Goal: Task Accomplishment & Management: Manage account settings

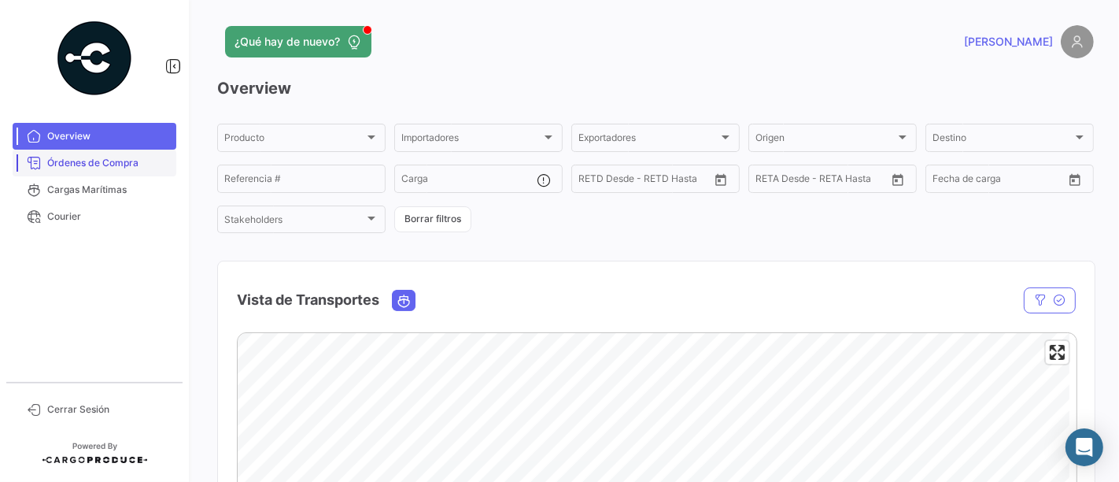
click at [113, 160] on span "Órdenes de Compra" at bounding box center [108, 163] width 123 height 14
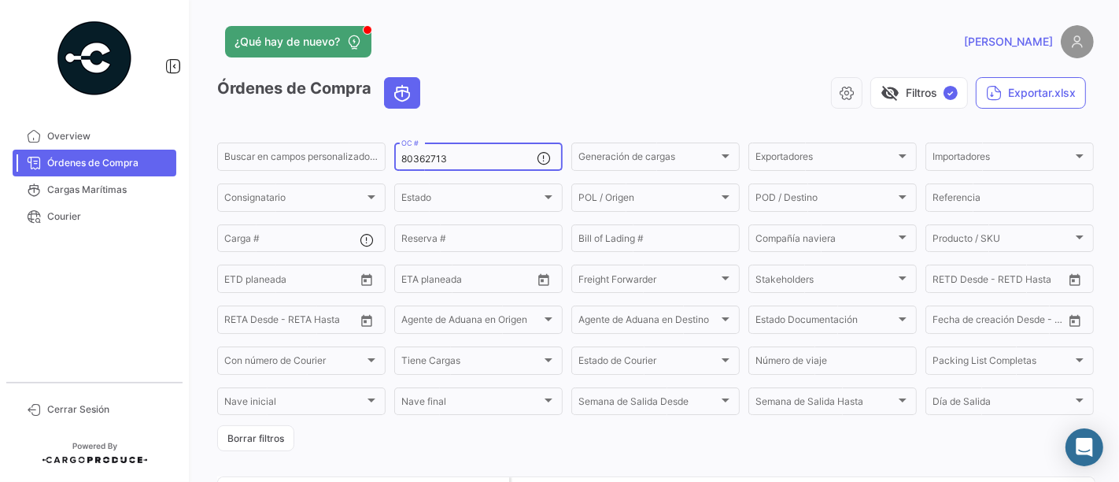
click at [487, 152] on div "80362713 OC #" at bounding box center [468, 155] width 135 height 31
click at [482, 164] on input "80362713" at bounding box center [468, 158] width 135 height 11
paste input "31"
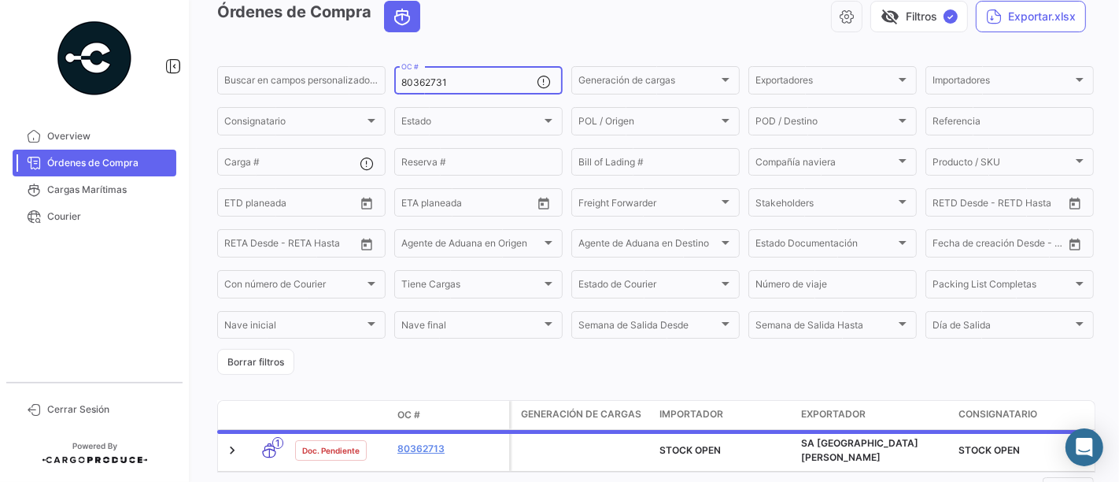
scroll to position [144, 0]
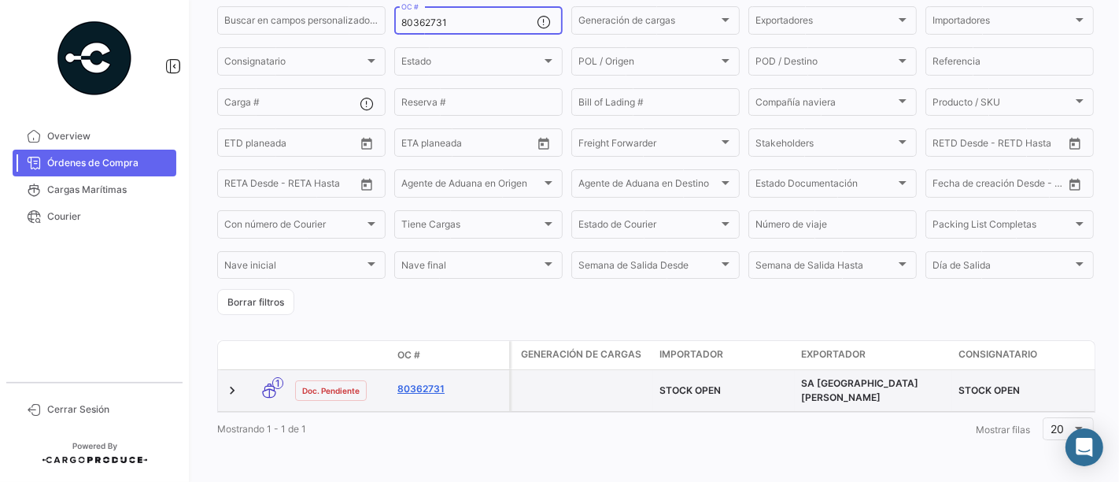
type input "80362731"
click at [435, 382] on link "80362731" at bounding box center [449, 389] width 105 height 14
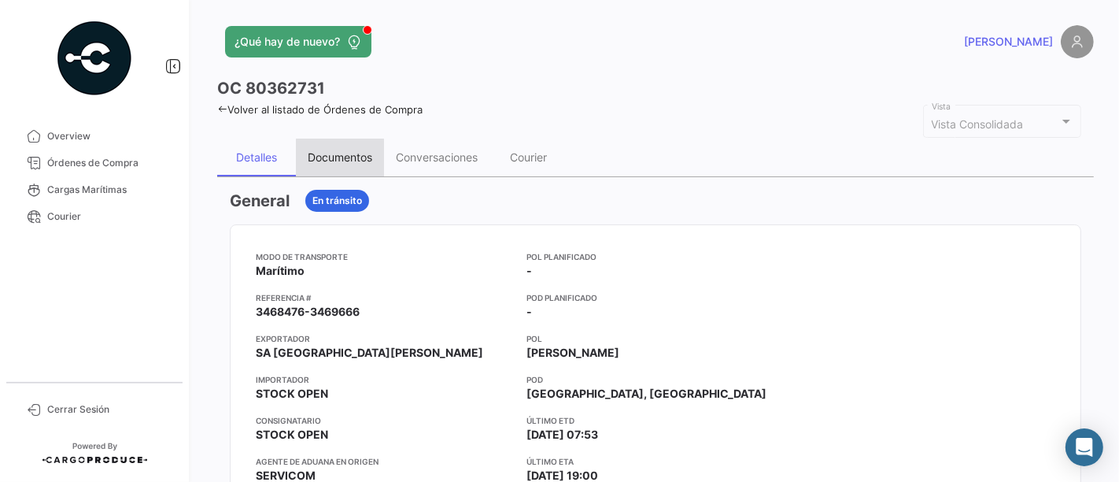
click at [372, 158] on div "Documentos" at bounding box center [340, 156] width 65 height 13
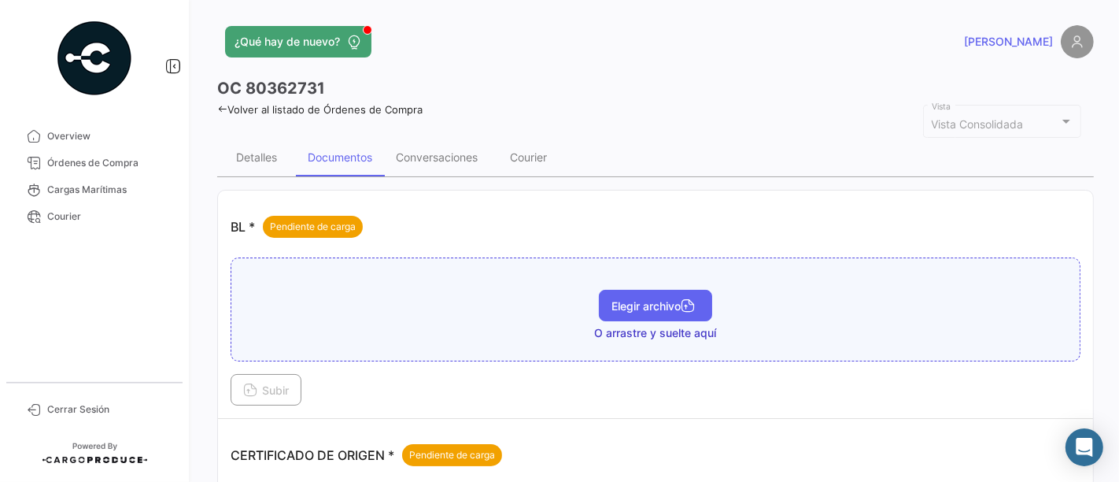
click at [615, 299] on span "Elegir archivo" at bounding box center [655, 305] width 88 height 13
click at [287, 370] on div "BL - 80362731.pdf Elegir archivo Subir" at bounding box center [656, 331] width 850 height 148
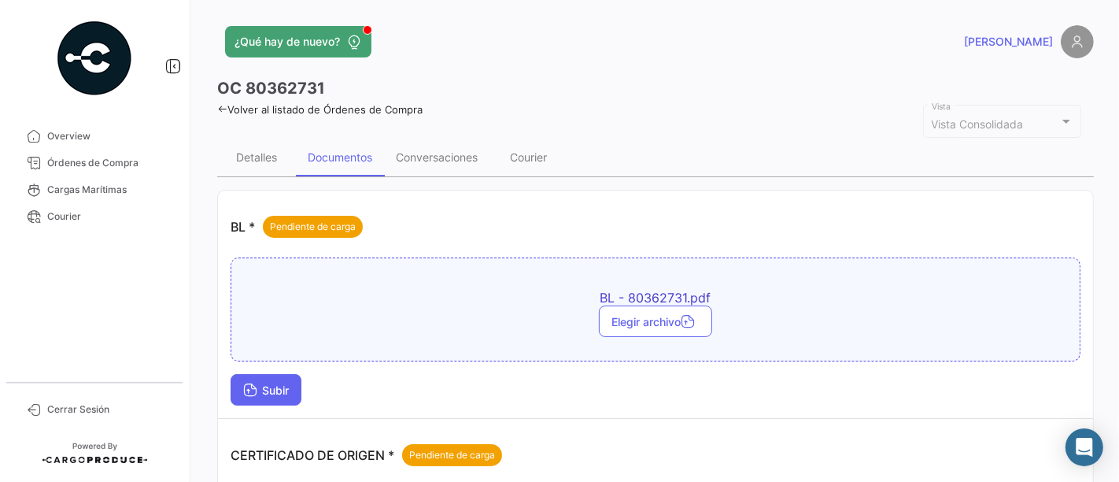
click at [294, 378] on button "Subir" at bounding box center [266, 389] width 71 height 31
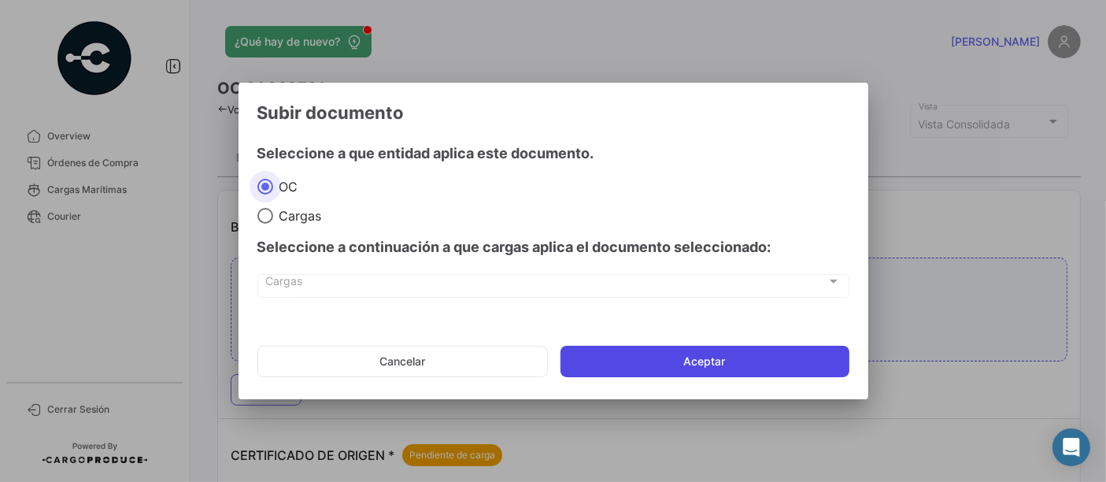
click at [627, 360] on button "Aceptar" at bounding box center [704, 360] width 289 height 31
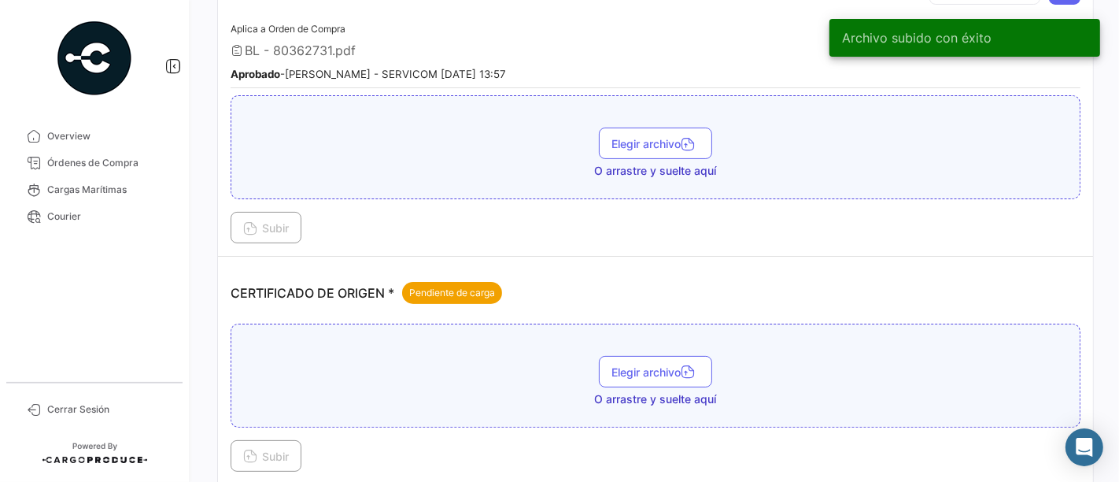
scroll to position [262, 0]
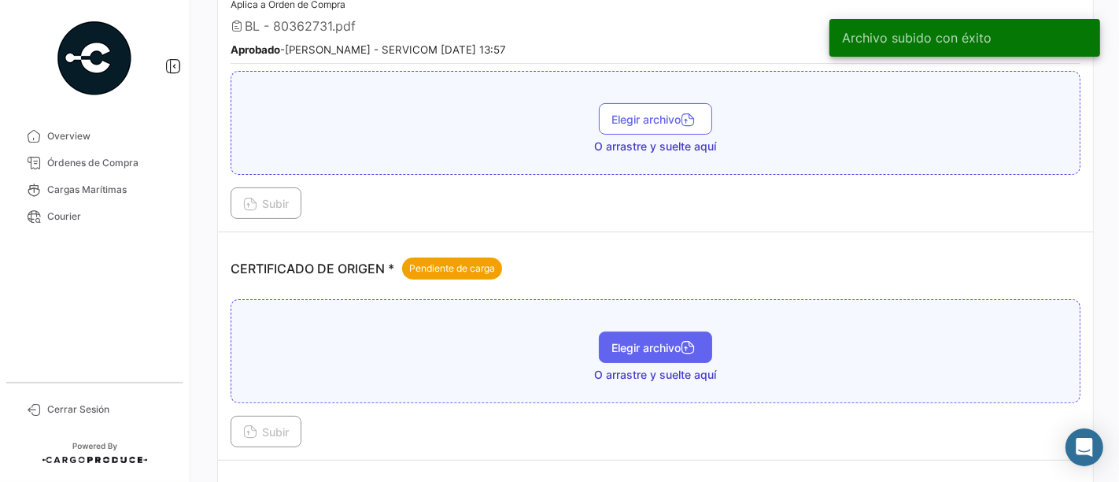
click at [643, 356] on button "Elegir archivo" at bounding box center [655, 346] width 113 height 31
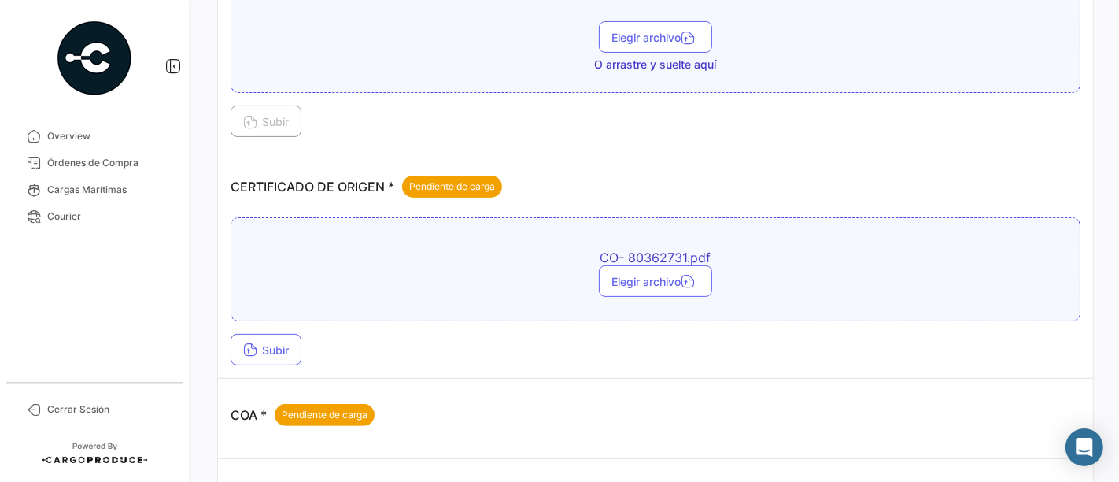
scroll to position [437, 0]
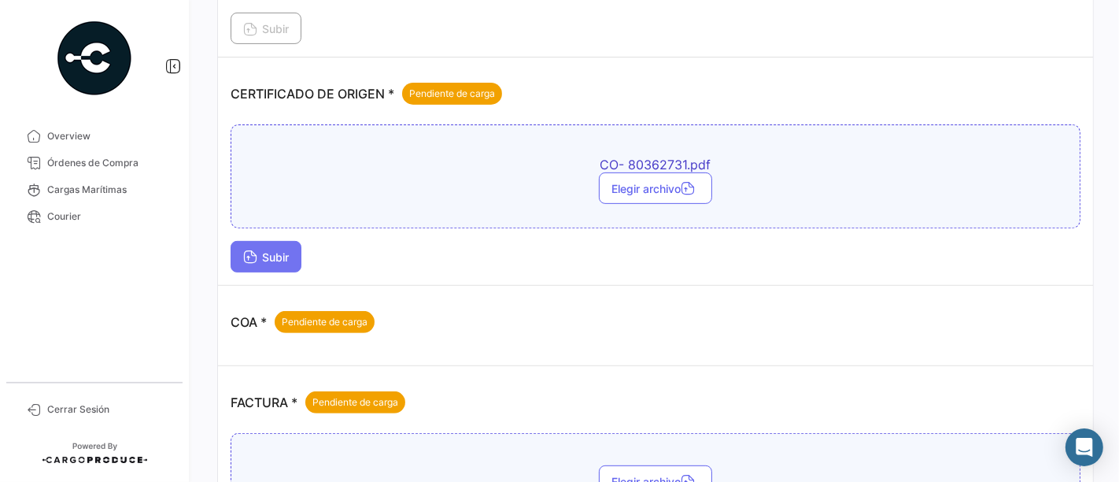
click at [294, 242] on button "Subir" at bounding box center [266, 256] width 71 height 31
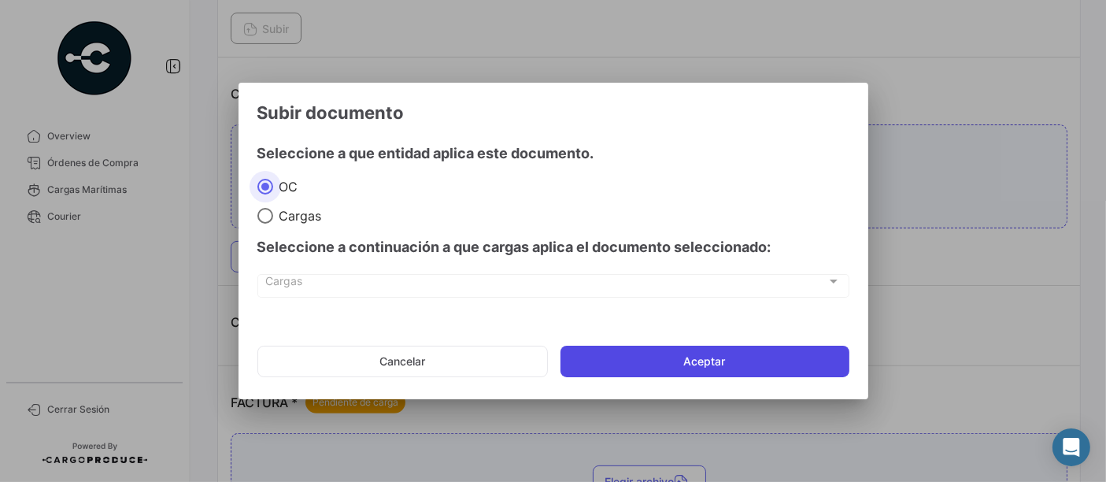
click at [633, 356] on button "Aceptar" at bounding box center [704, 360] width 289 height 31
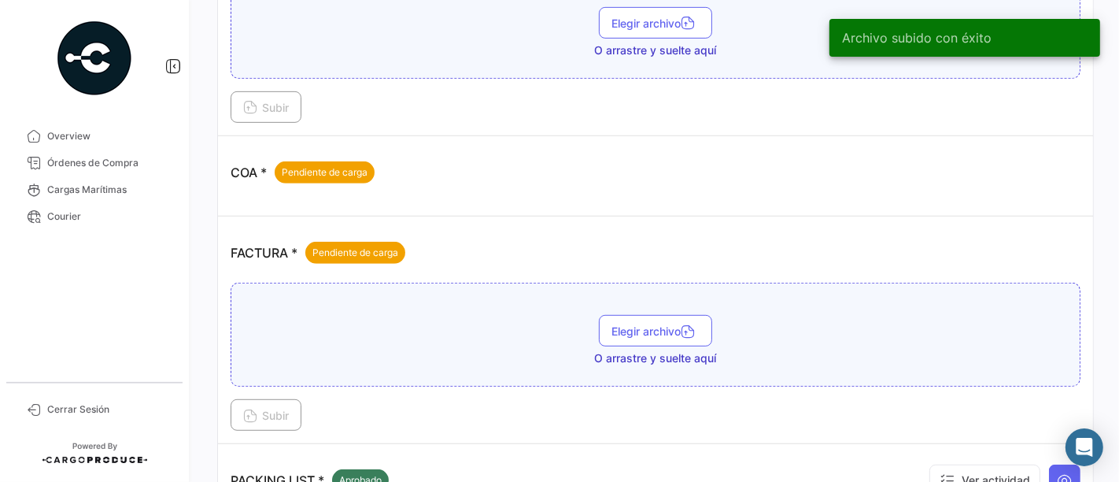
scroll to position [699, 0]
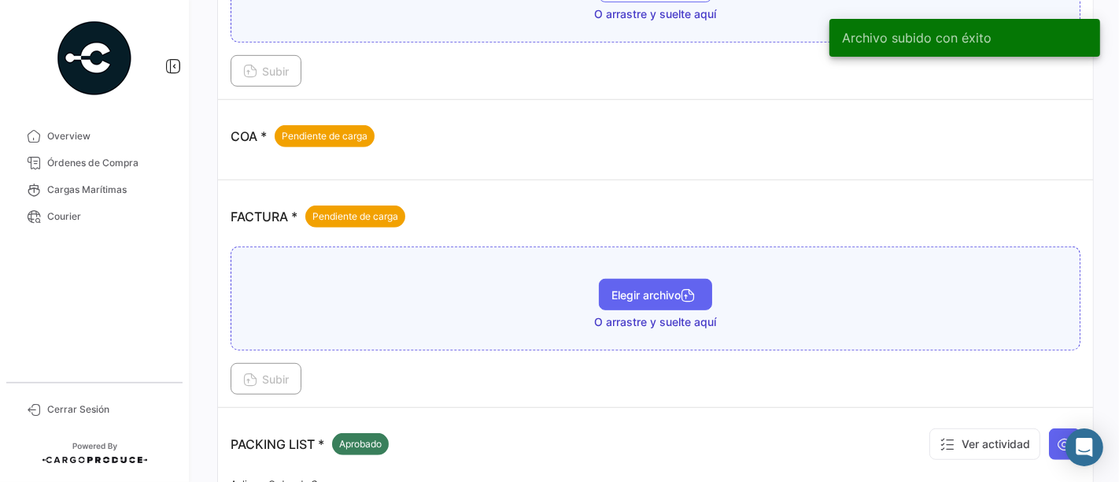
click at [639, 288] on span "Elegir archivo" at bounding box center [655, 294] width 88 height 13
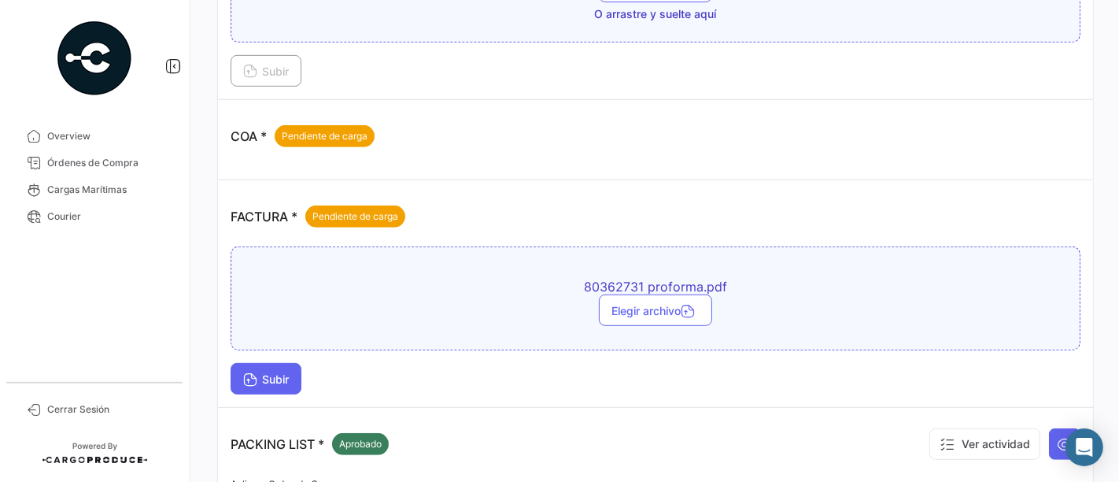
click at [260, 372] on span "Subir" at bounding box center [266, 378] width 46 height 13
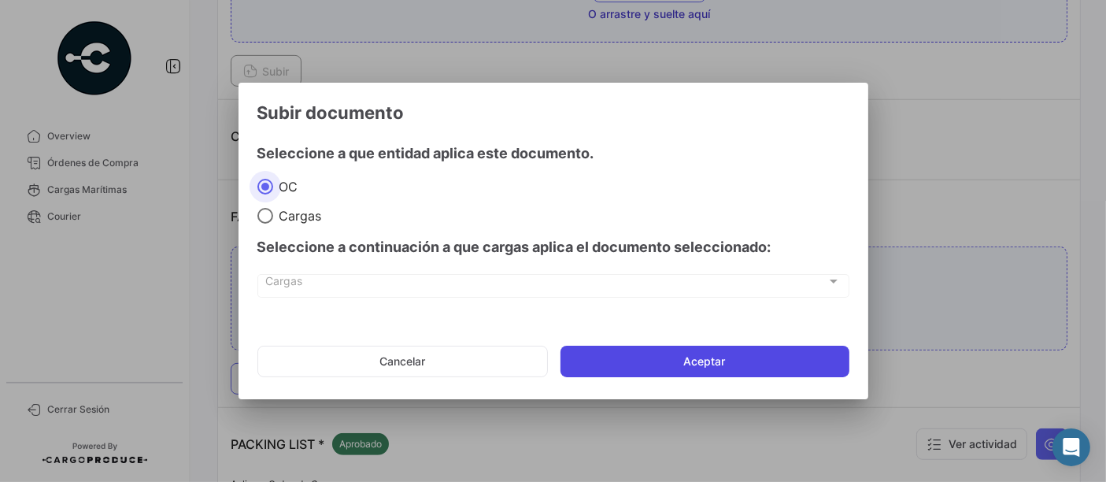
click at [642, 363] on button "Aceptar" at bounding box center [704, 360] width 289 height 31
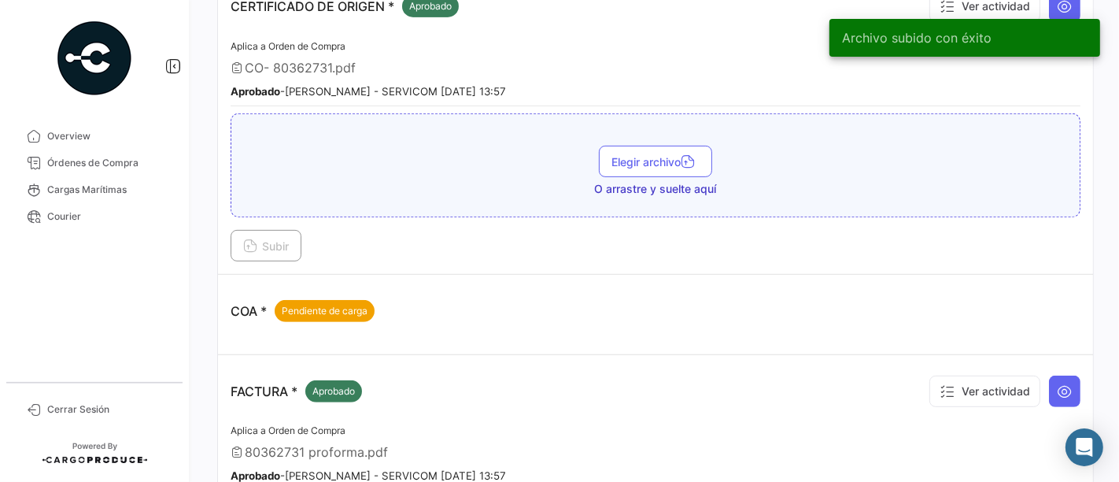
scroll to position [0, 0]
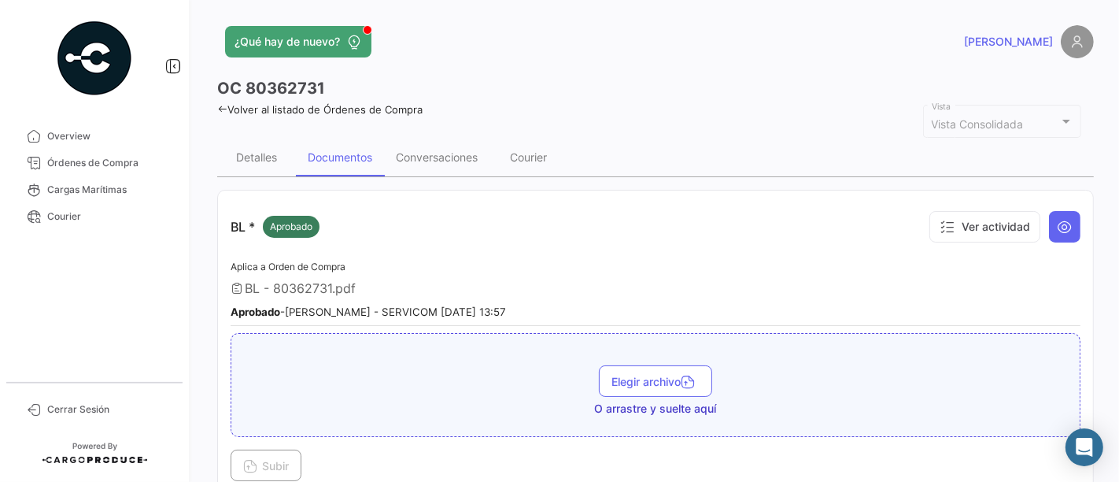
drag, startPoint x: 98, startPoint y: 172, endPoint x: 186, endPoint y: 168, distance: 87.4
click at [98, 172] on link "Órdenes de Compra" at bounding box center [95, 162] width 164 height 27
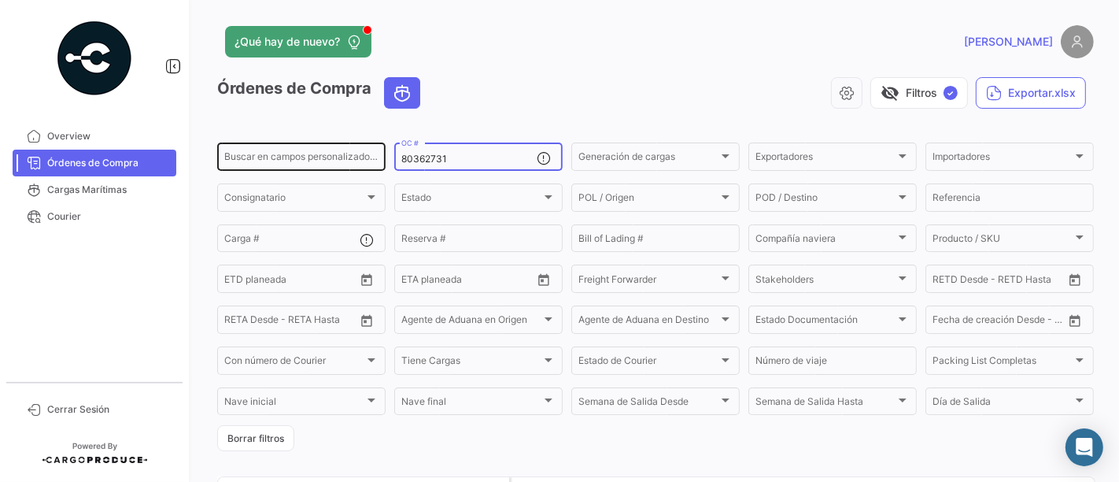
drag, startPoint x: 470, startPoint y: 153, endPoint x: 360, endPoint y: 155, distance: 109.4
click at [0, 0] on div "Buscar en [PERSON_NAME] personalizados... 80362731 OC # Generación [PERSON_NAME…" at bounding box center [0, 0] width 0 height 0
paste input "5836"
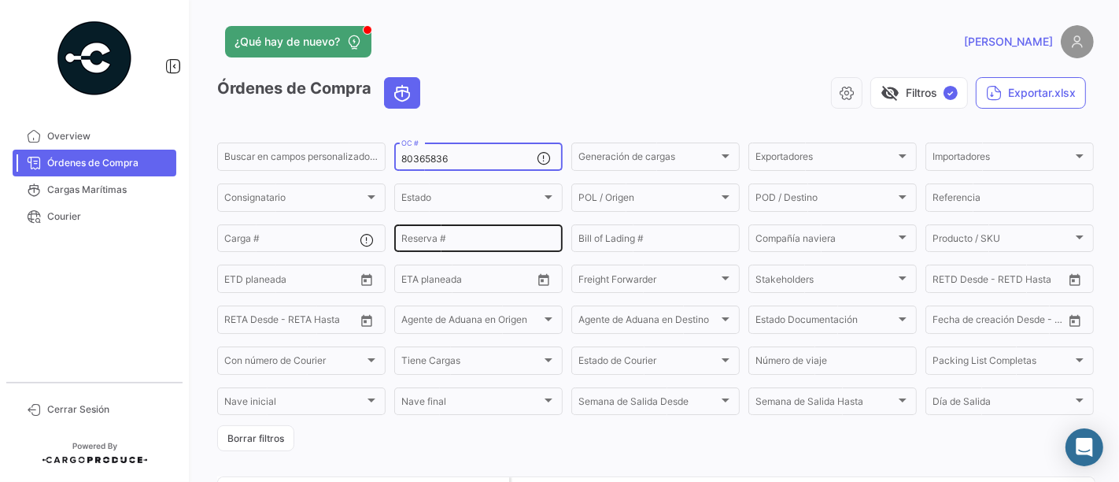
scroll to position [95, 0]
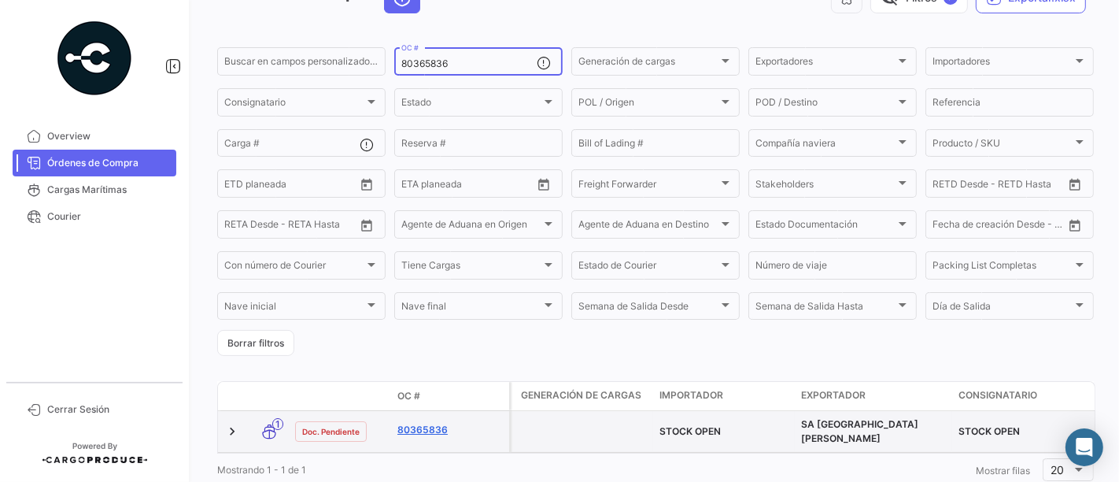
type input "80365836"
click at [437, 426] on link "80365836" at bounding box center [449, 430] width 105 height 14
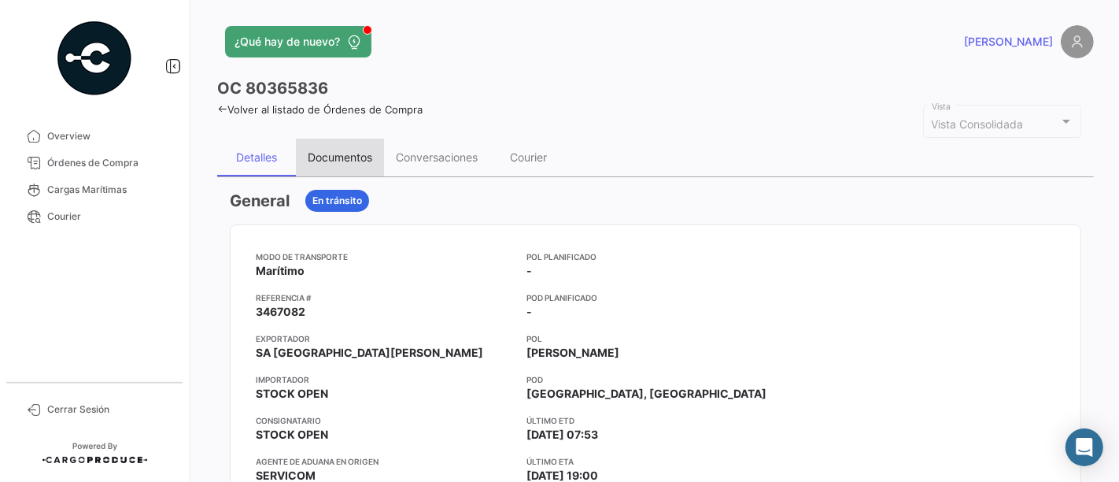
click at [361, 155] on div "Documentos" at bounding box center [340, 156] width 65 height 13
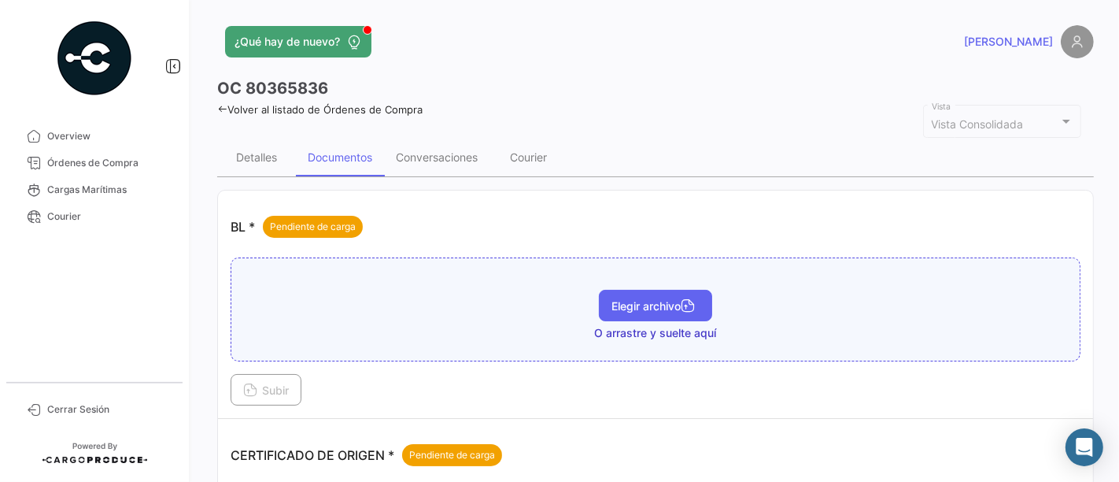
click at [638, 299] on span "Elegir archivo" at bounding box center [655, 305] width 88 height 13
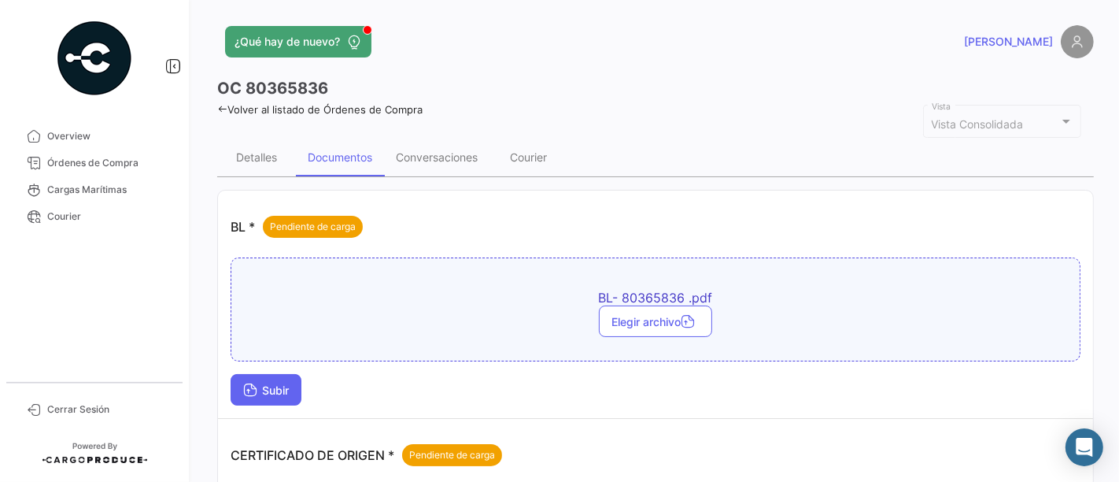
click at [298, 380] on button "Subir" at bounding box center [266, 389] width 71 height 31
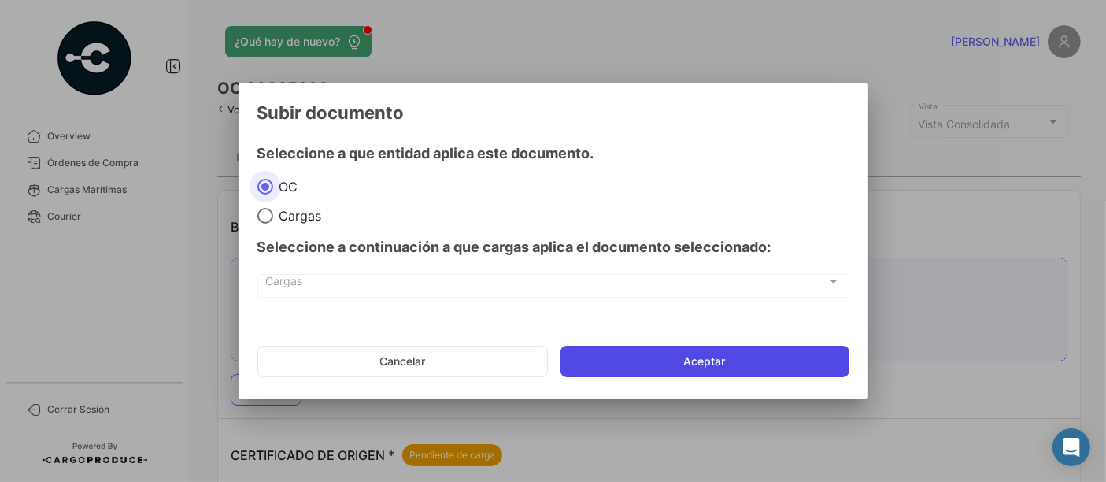
click at [580, 362] on button "Aceptar" at bounding box center [704, 360] width 289 height 31
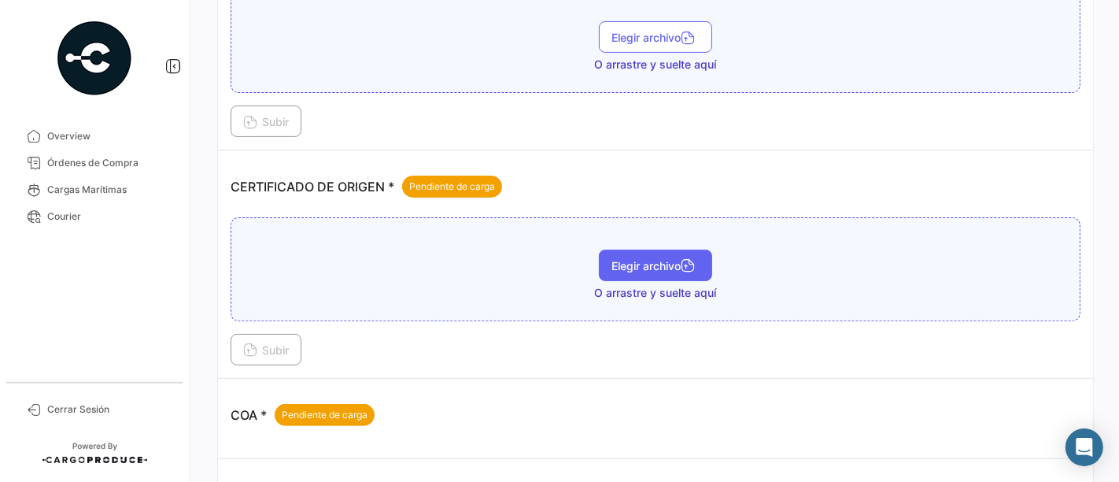
scroll to position [349, 0]
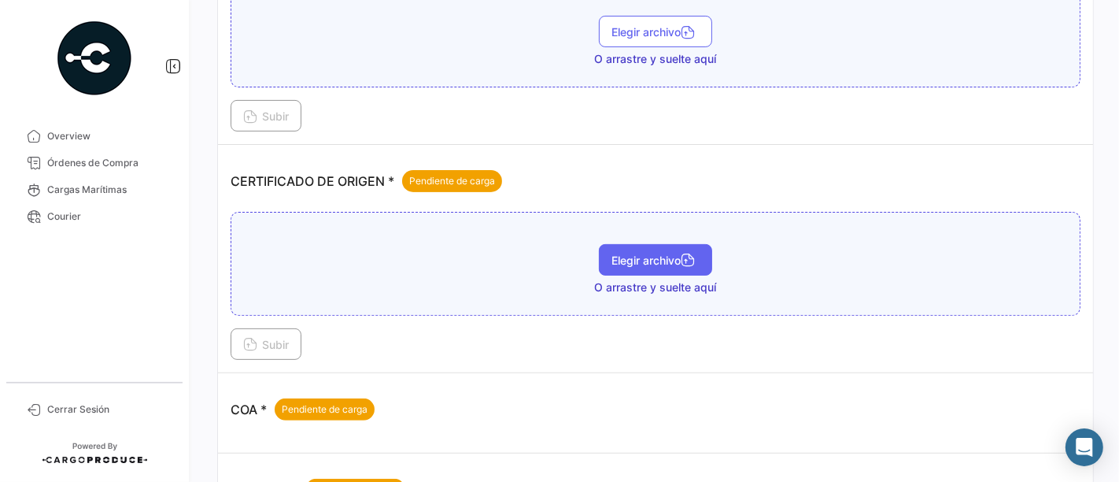
click at [618, 253] on span "Elegir archivo" at bounding box center [655, 259] width 88 height 13
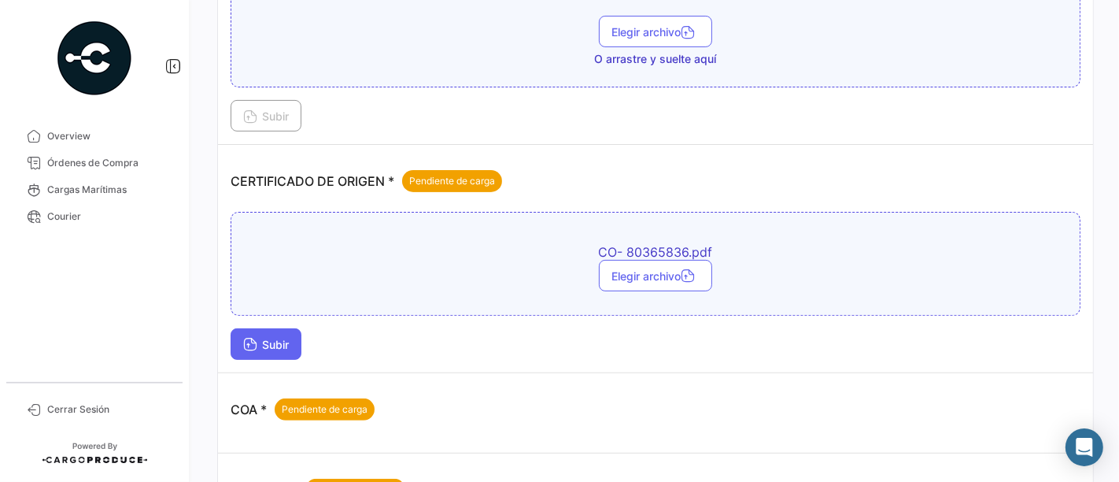
click at [260, 331] on button "Subir" at bounding box center [266, 343] width 71 height 31
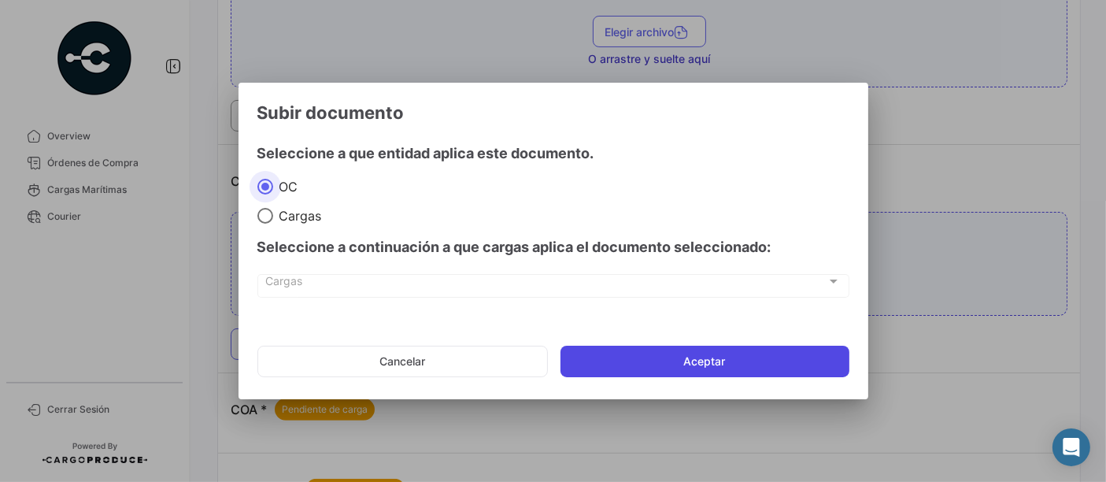
click at [583, 360] on button "Aceptar" at bounding box center [704, 360] width 289 height 31
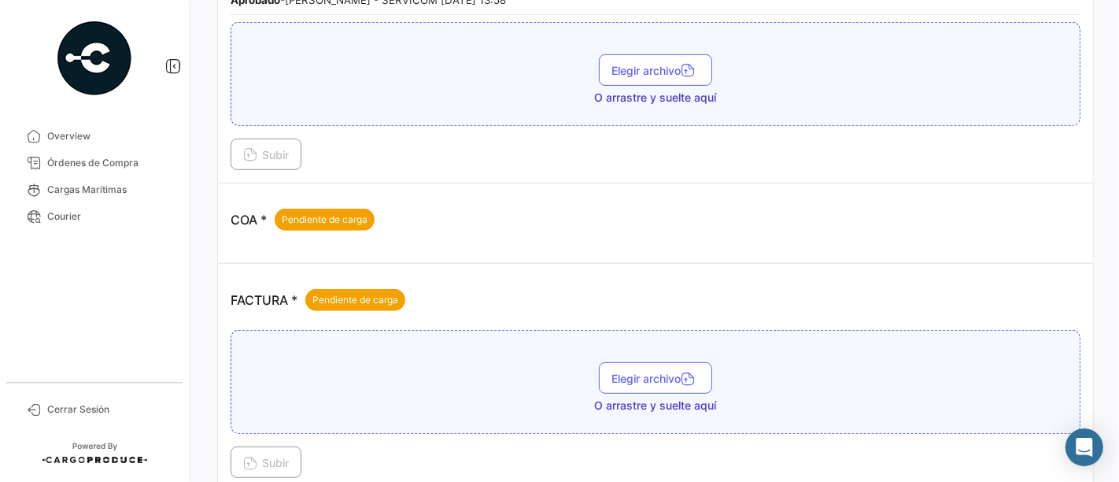
scroll to position [699, 0]
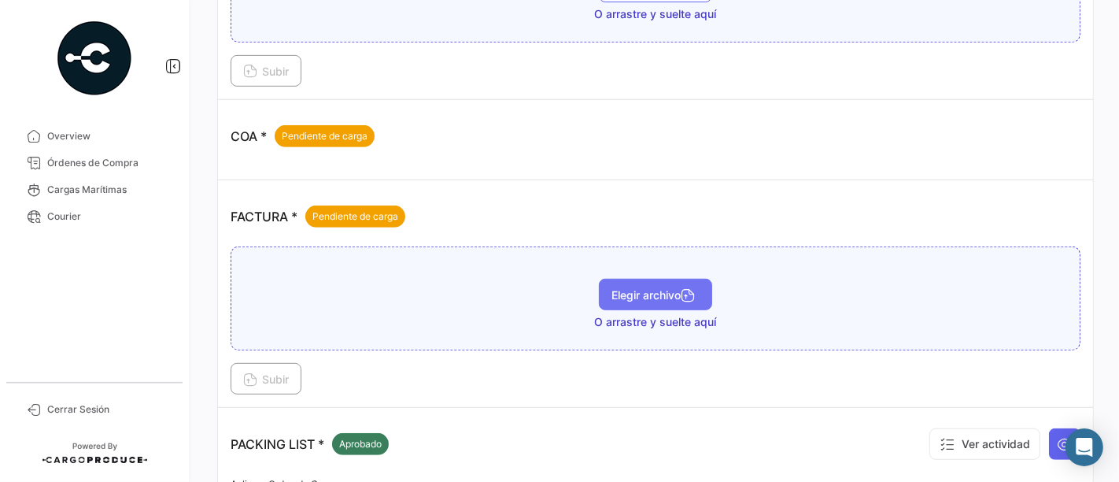
click at [652, 288] on span "Elegir archivo" at bounding box center [655, 294] width 88 height 13
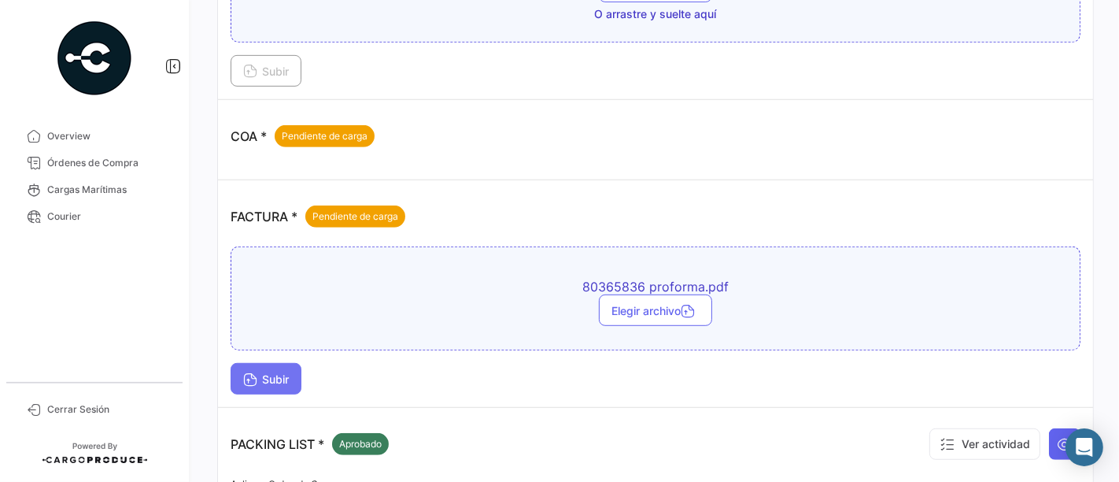
click at [281, 380] on button "Subir" at bounding box center [266, 378] width 71 height 31
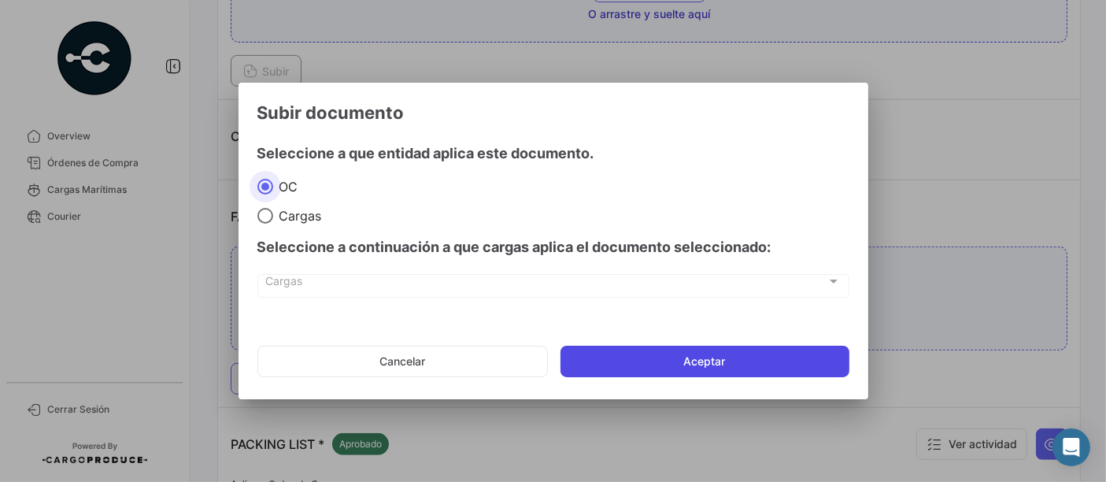
click at [589, 365] on button "Aceptar" at bounding box center [704, 360] width 289 height 31
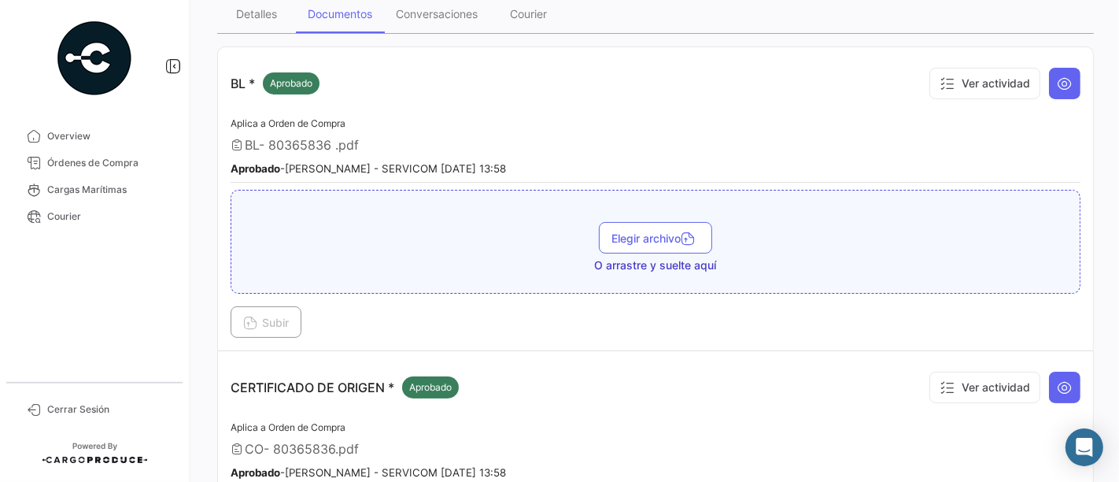
scroll to position [0, 0]
